Goal: Check status: Check status

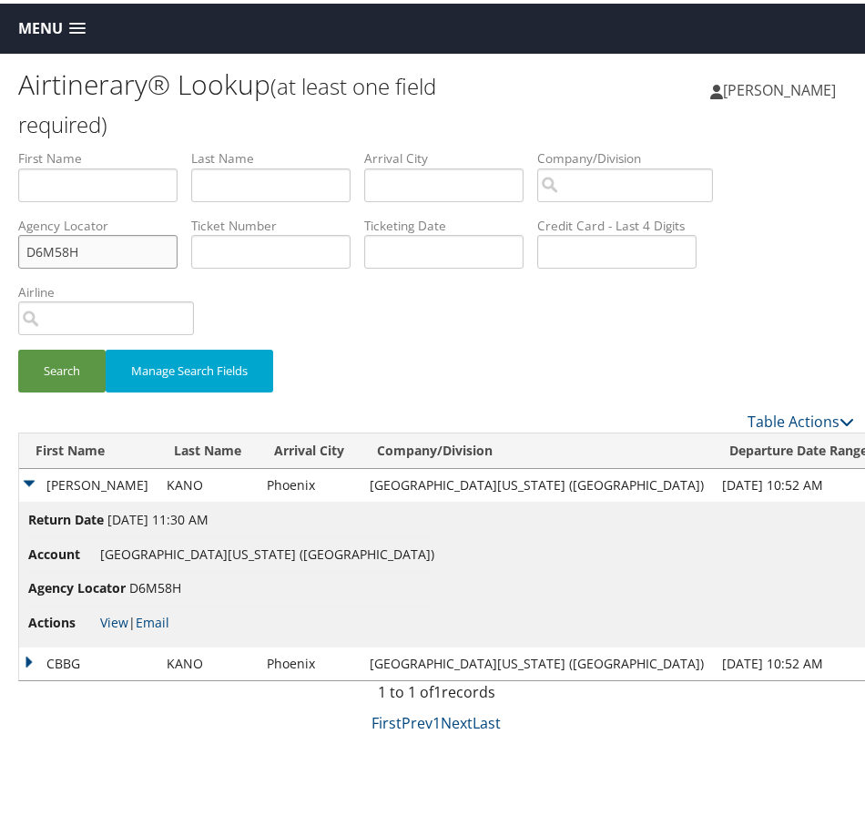
click at [140, 242] on input "D6M58H" at bounding box center [97, 248] width 159 height 34
paste input "AOXFYO"
type input "AOXFYO"
click at [89, 367] on button "Search" at bounding box center [61, 367] width 87 height 43
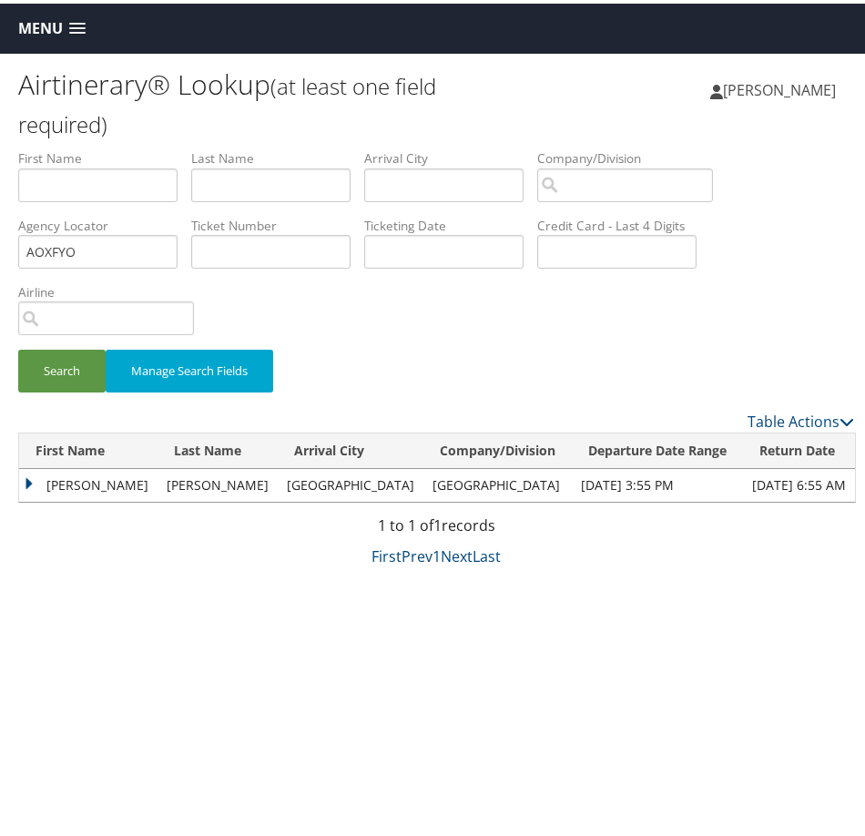
drag, startPoint x: 26, startPoint y: 476, endPoint x: 34, endPoint y: 483, distance: 10.4
click at [26, 475] on td "Valerie" at bounding box center [88, 481] width 138 height 33
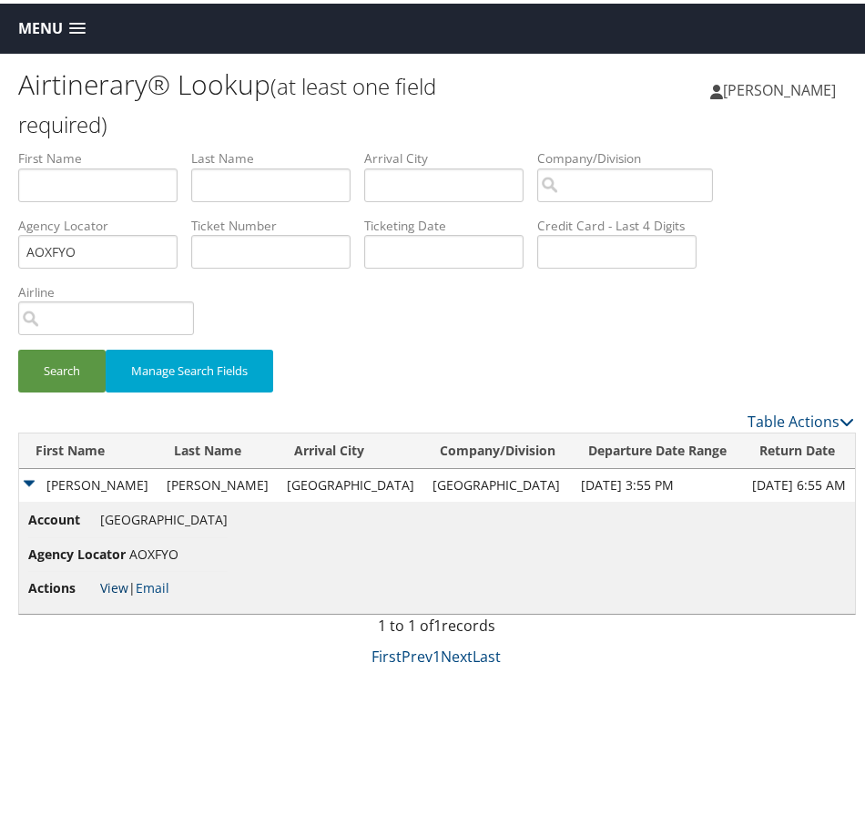
click at [113, 582] on link "View" at bounding box center [114, 584] width 28 height 17
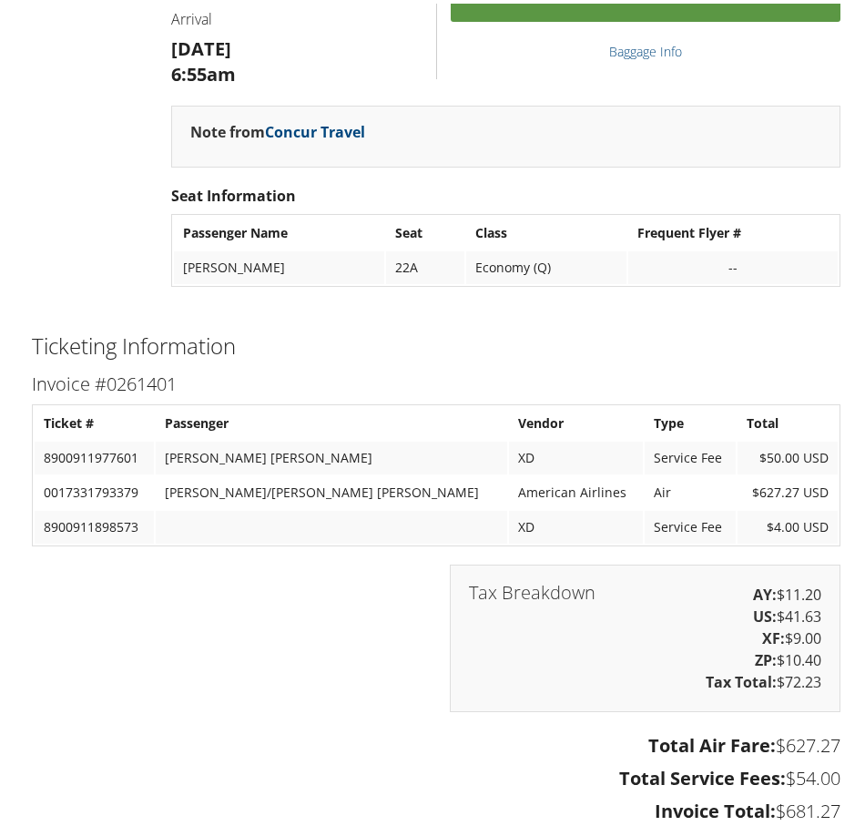
scroll to position [1781, 0]
